Goal: Find specific page/section

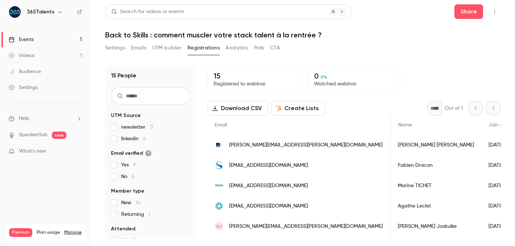
scroll to position [0, 299]
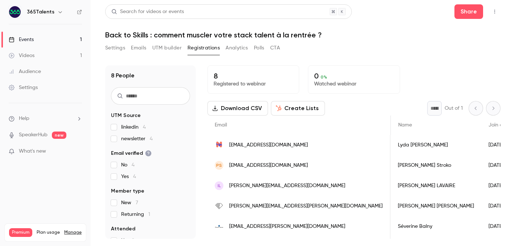
scroll to position [0, 299]
